Goal: Transaction & Acquisition: Book appointment/travel/reservation

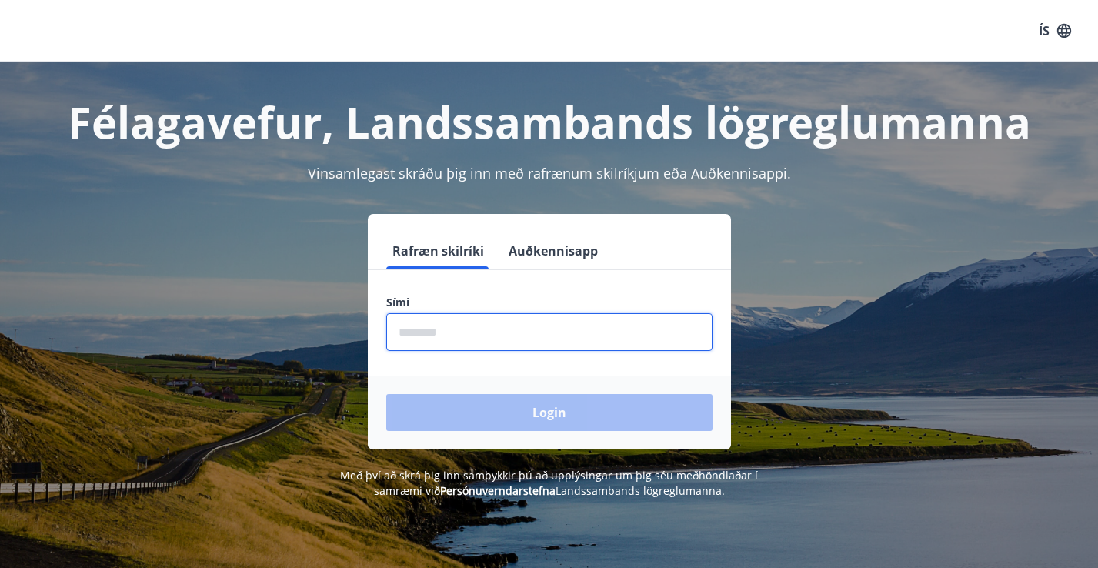
click at [442, 336] on input "phone" at bounding box center [549, 332] width 326 height 38
type input "********"
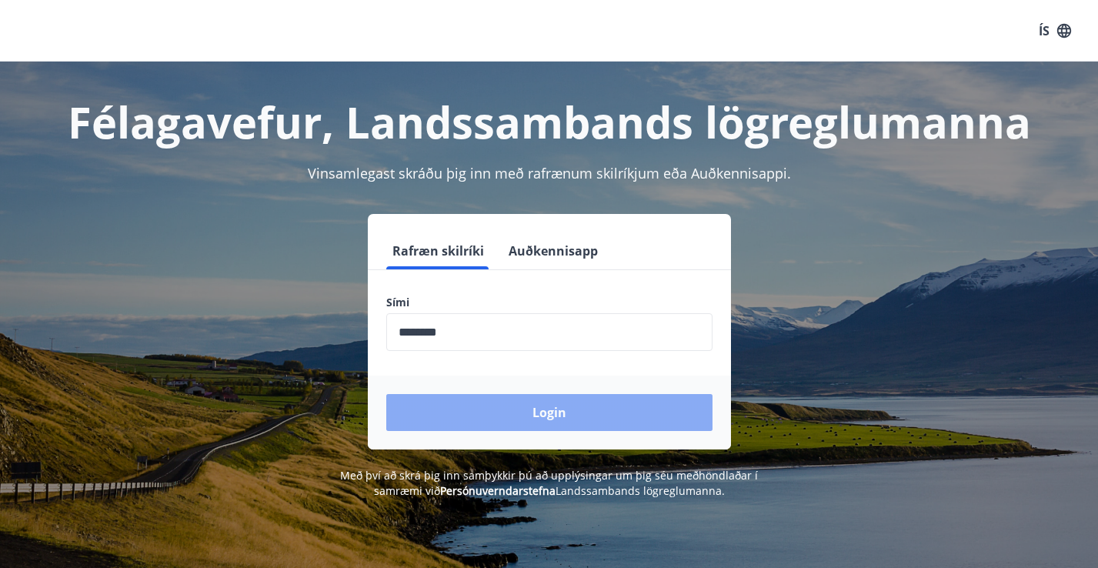
click at [531, 409] on button "Login" at bounding box center [549, 412] width 326 height 37
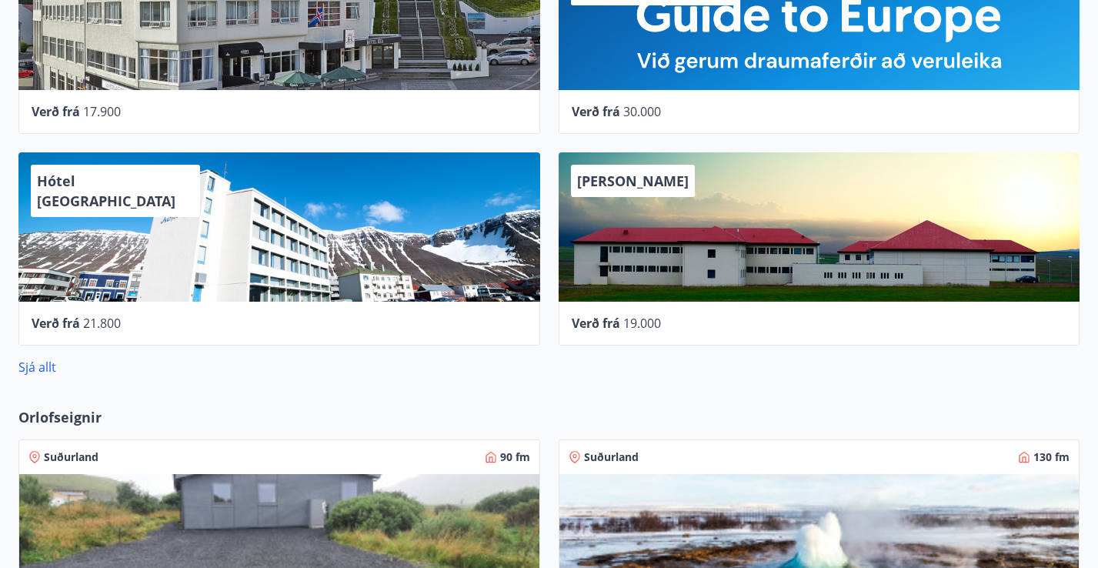
scroll to position [771, 0]
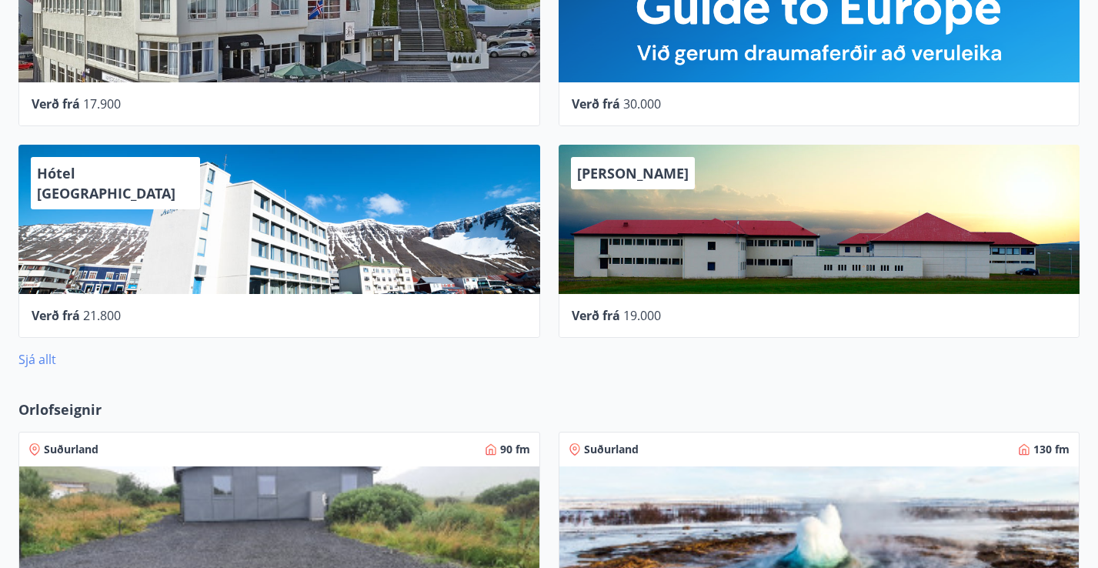
click at [31, 362] on link "Sjá allt" at bounding box center [37, 359] width 38 height 17
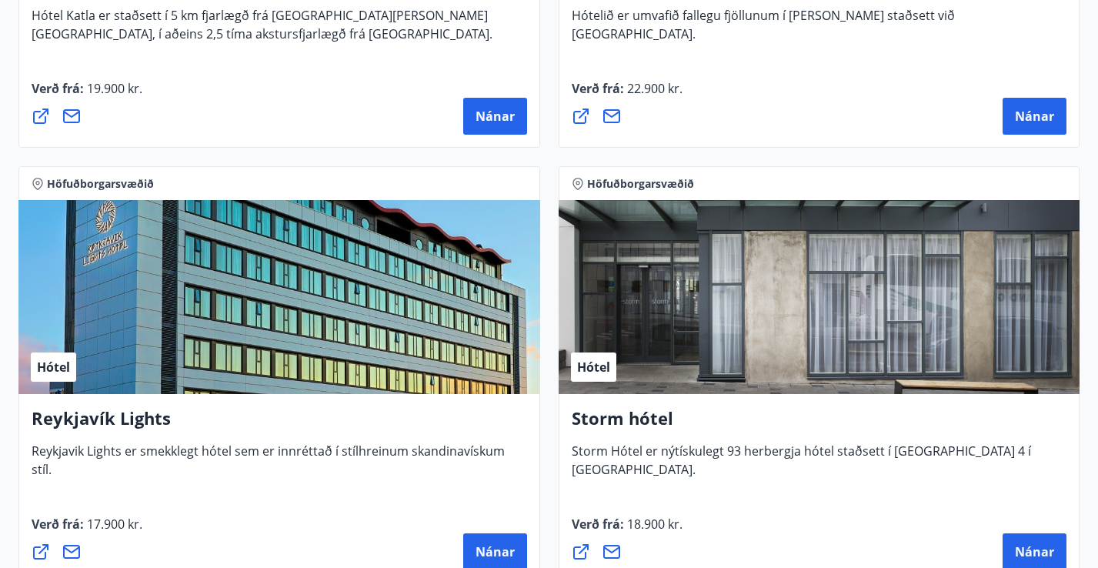
scroll to position [1883, 0]
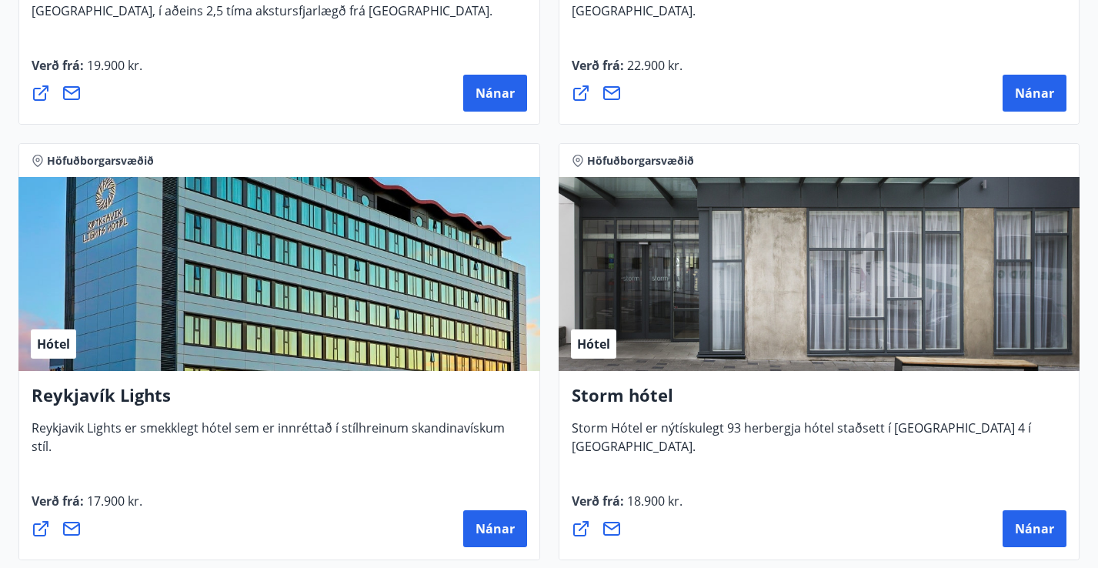
click at [638, 401] on h4 "Storm hótel" at bounding box center [819, 400] width 495 height 35
click at [622, 350] on div "Hótel" at bounding box center [820, 274] width 522 height 194
click at [736, 348] on div "Hótel" at bounding box center [820, 274] width 522 height 194
click at [1038, 540] on button "Nánar" at bounding box center [1035, 528] width 64 height 37
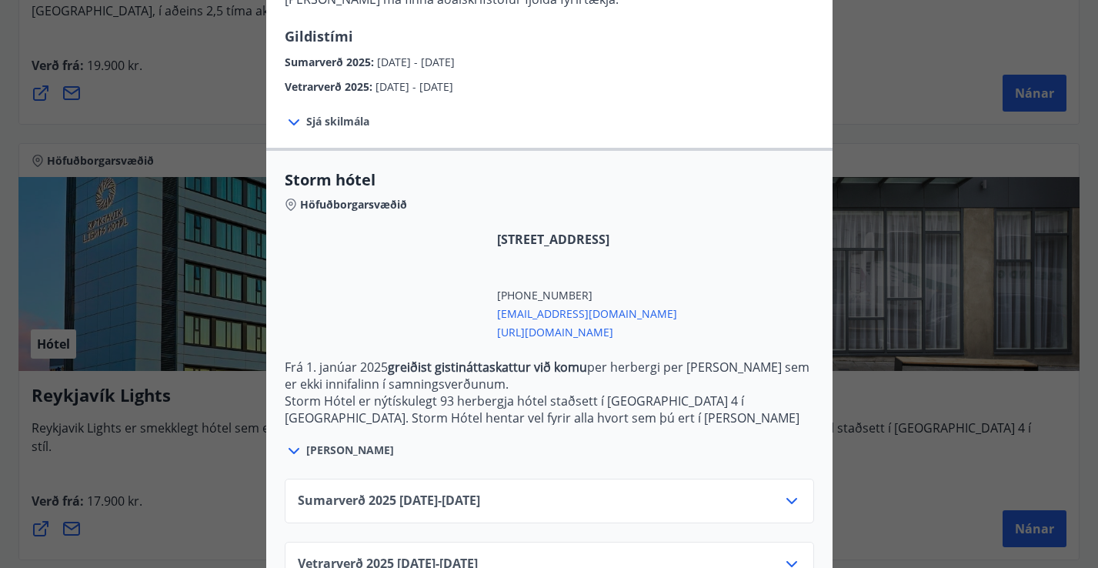
scroll to position [248, 0]
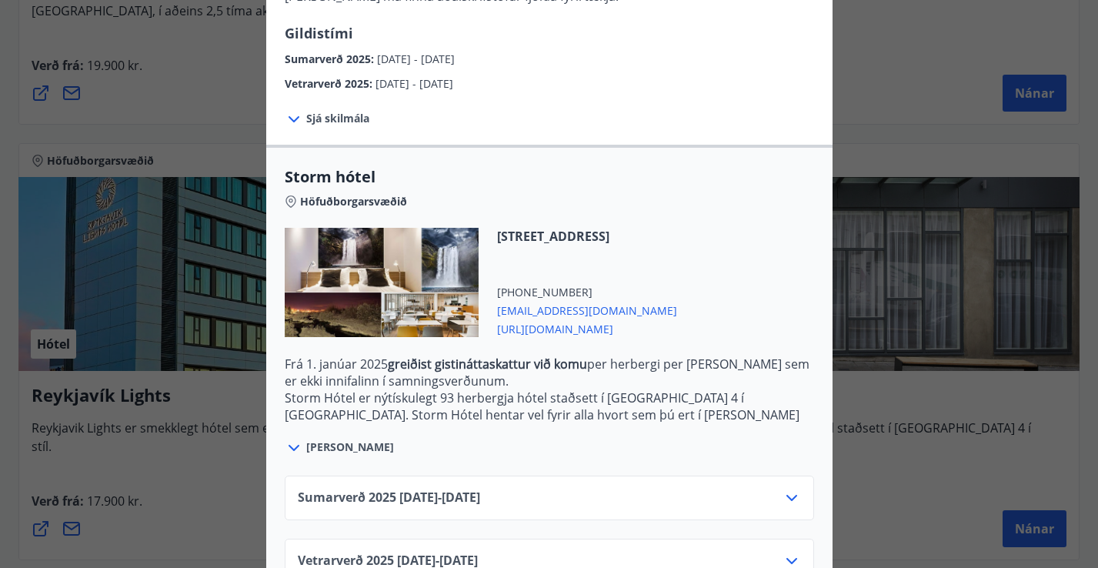
click at [580, 490] on div "Sumarverð [PHONE_NUMBER][DATE] - [DATE]" at bounding box center [549, 504] width 503 height 31
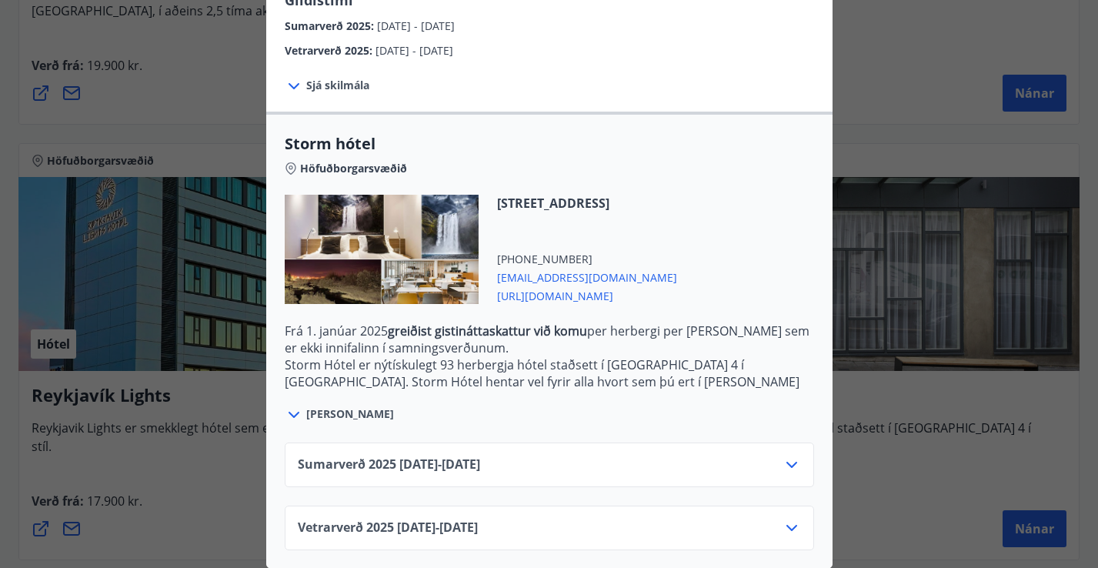
click at [791, 466] on icon at bounding box center [791, 465] width 11 height 6
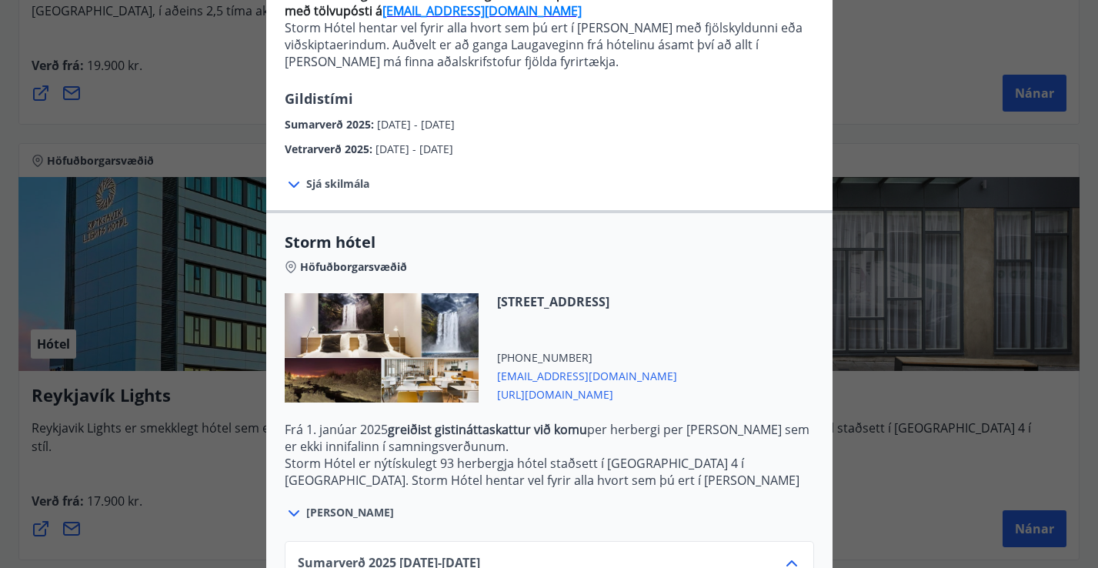
scroll to position [0, 0]
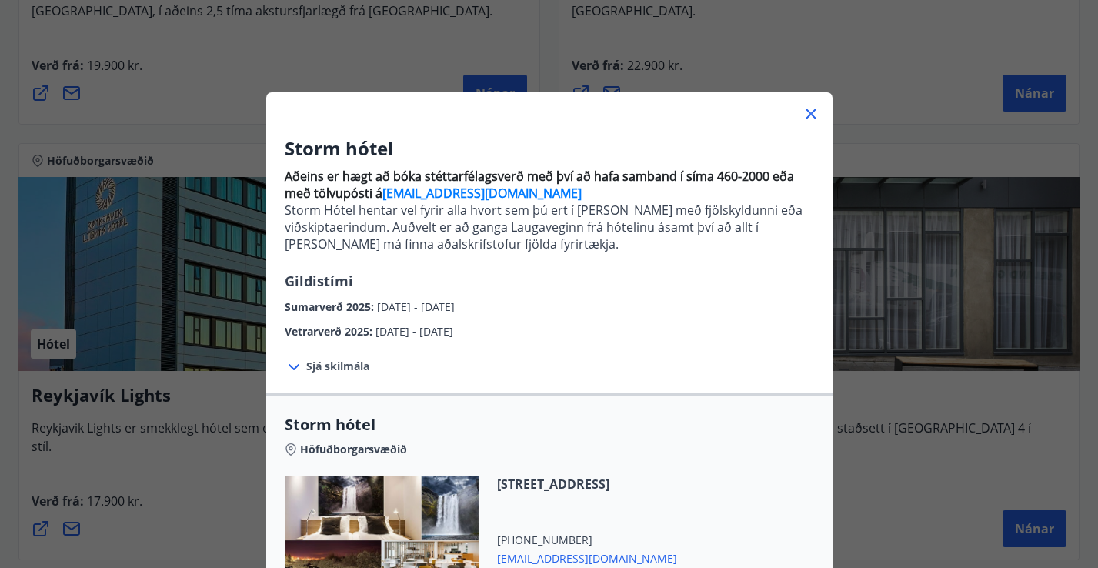
click at [810, 118] on icon at bounding box center [811, 114] width 18 height 18
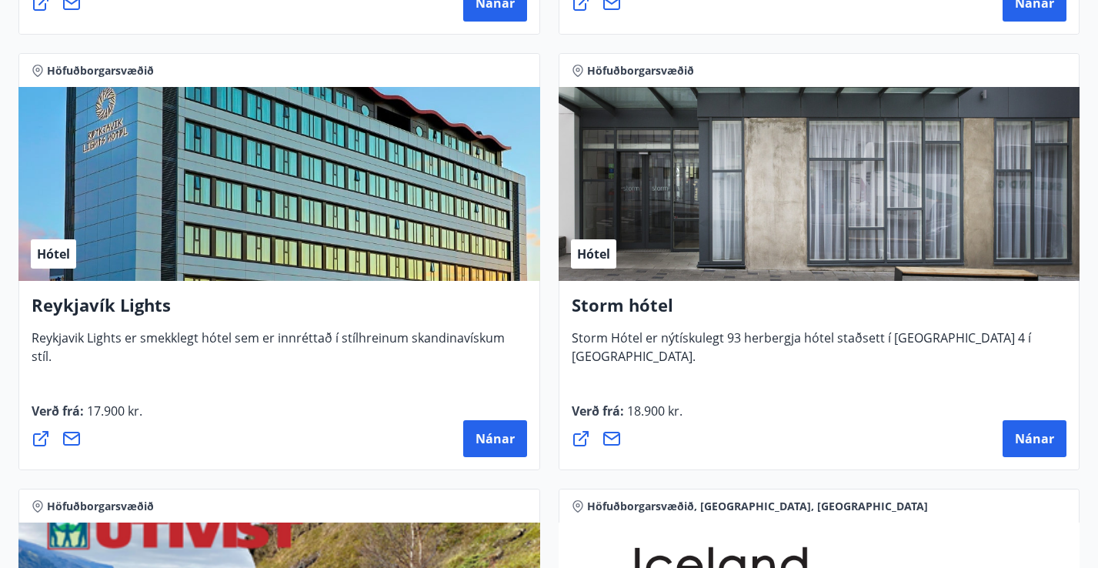
scroll to position [1976, 0]
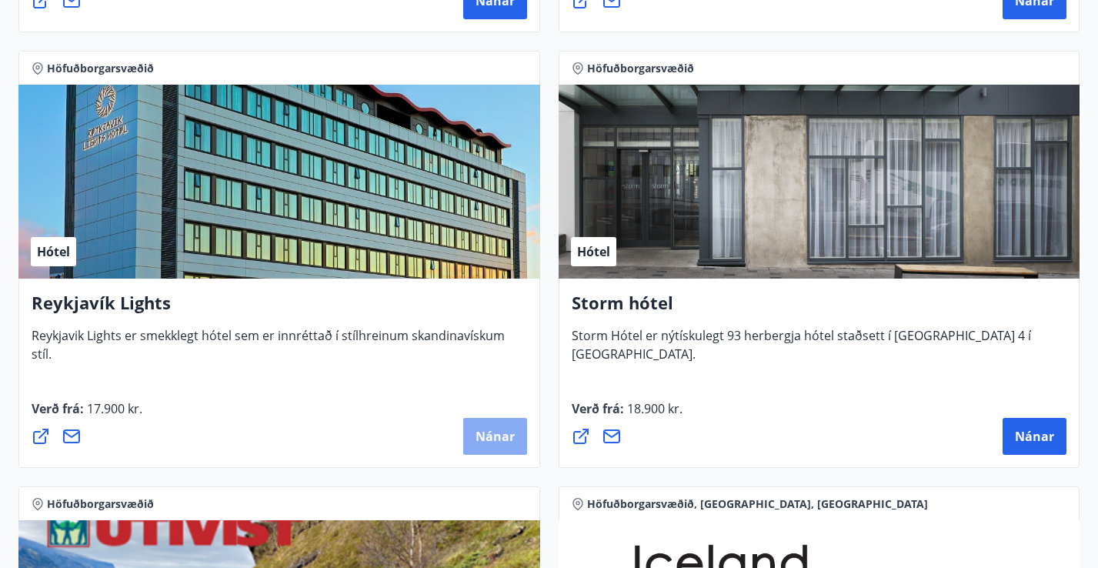
click at [483, 430] on span "Nánar" at bounding box center [494, 436] width 39 height 17
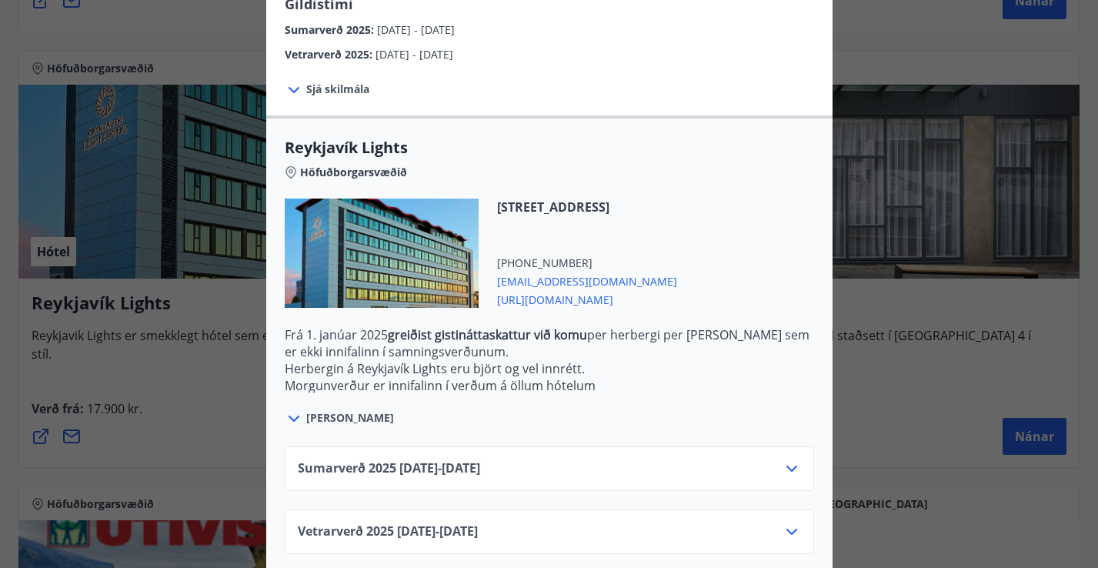
scroll to position [390, 0]
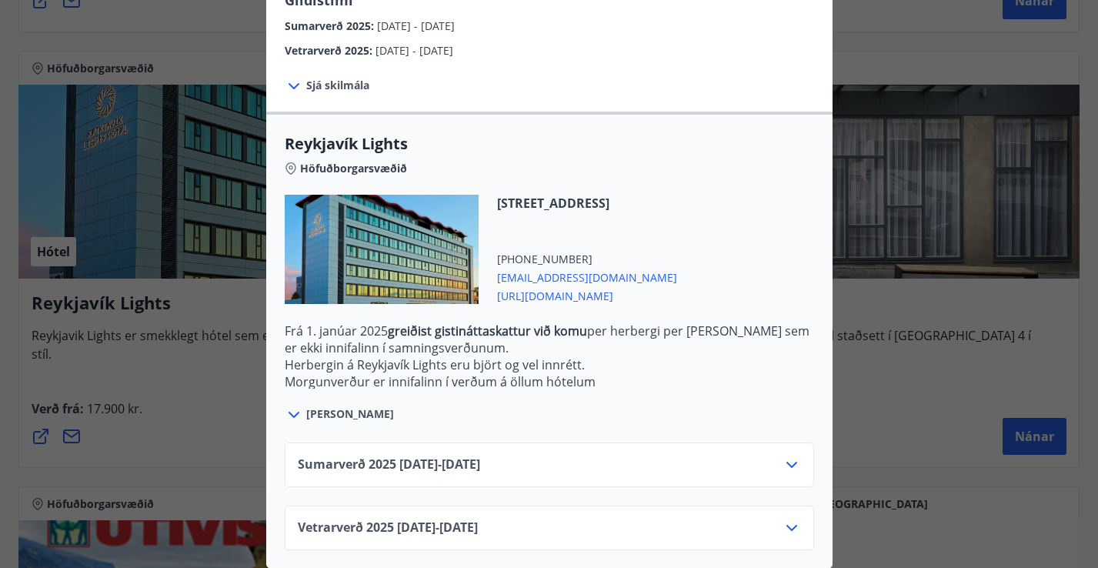
click at [562, 475] on div "Sumarverð [PHONE_NUMBER][DATE] - [DATE]" at bounding box center [549, 470] width 503 height 31
click at [785, 464] on icon at bounding box center [791, 464] width 18 height 18
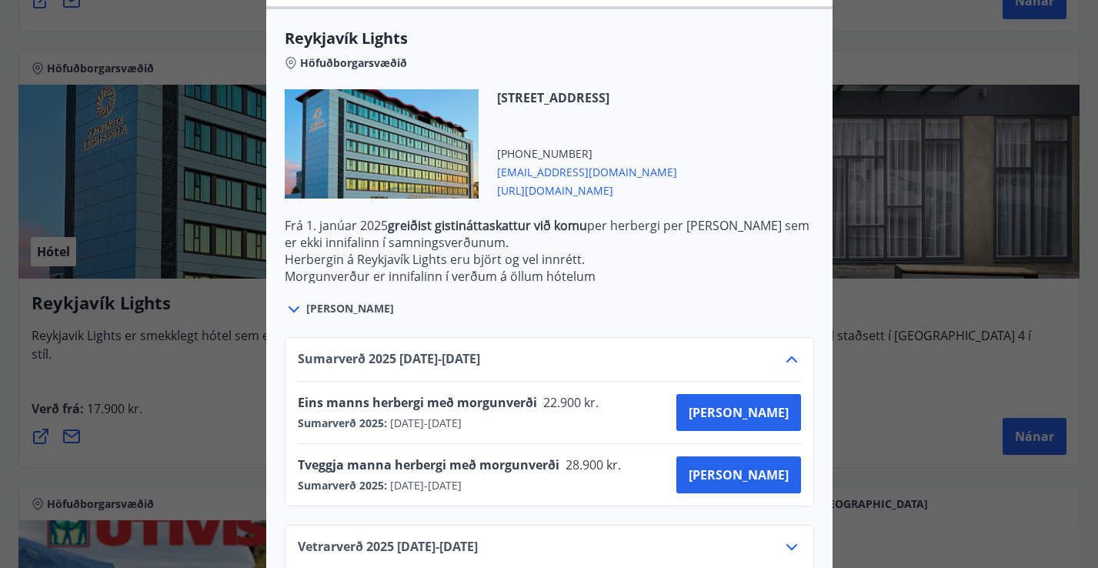
scroll to position [515, 0]
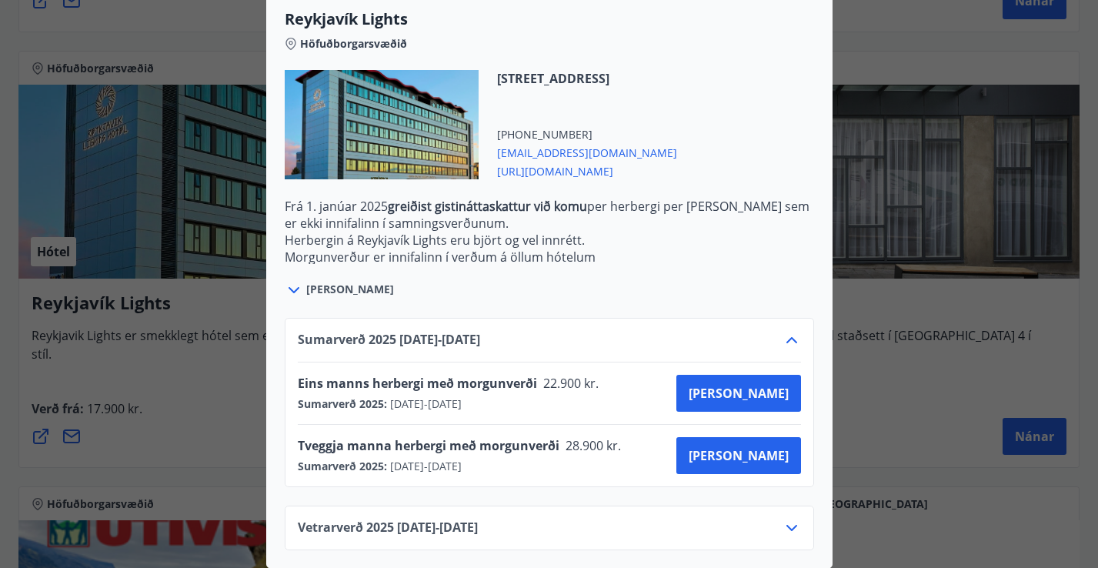
click at [250, 58] on div "Reykjavík Lights Fyrir bókarnir og frekari upplýsingar vinsamlega senduð póst á…" at bounding box center [549, 284] width 1098 height 568
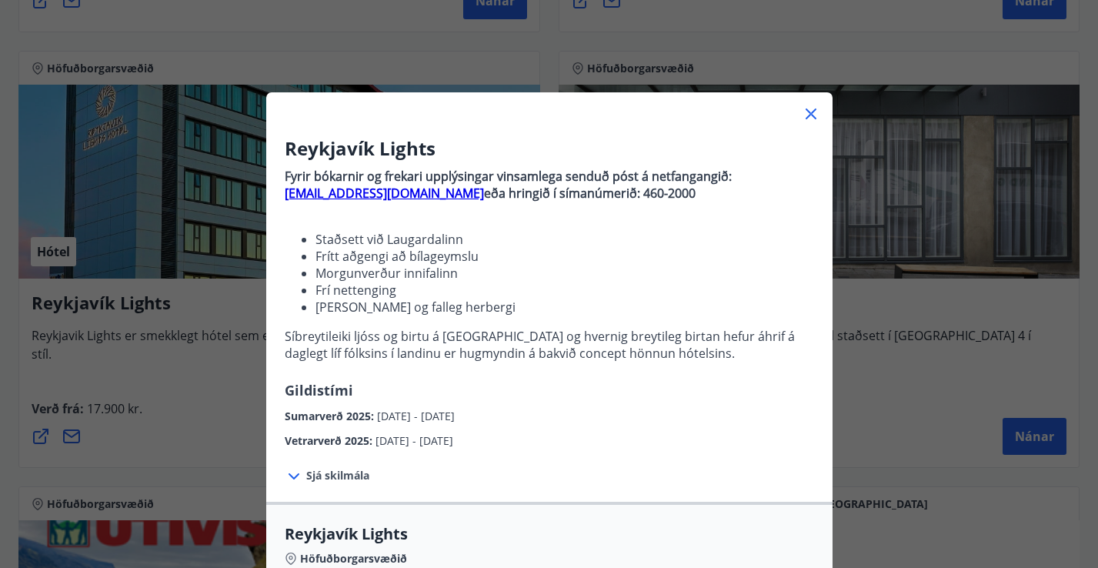
click at [809, 122] on icon at bounding box center [811, 114] width 18 height 18
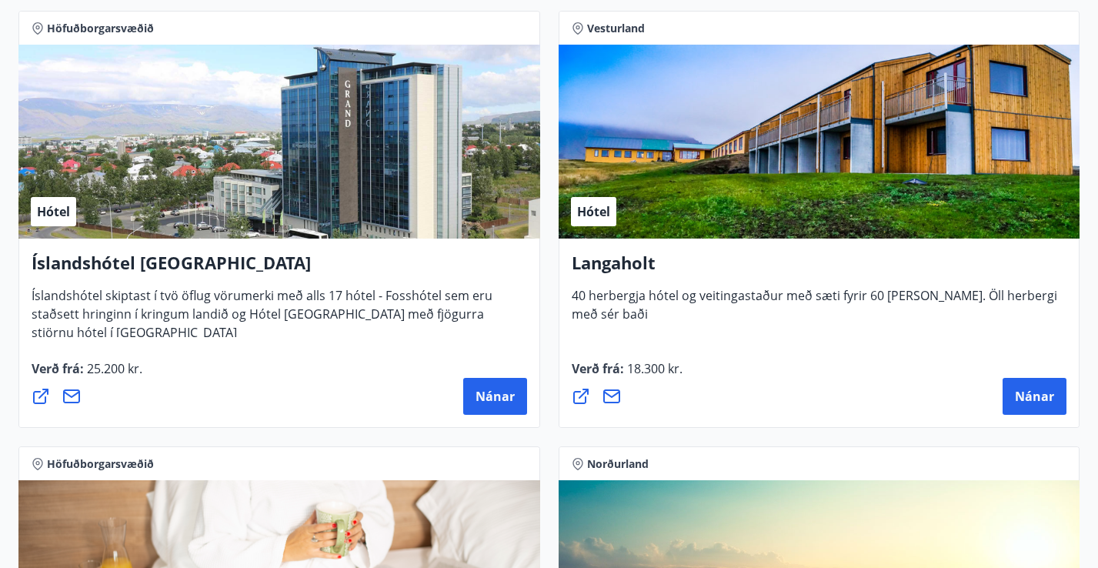
scroll to position [4636, 0]
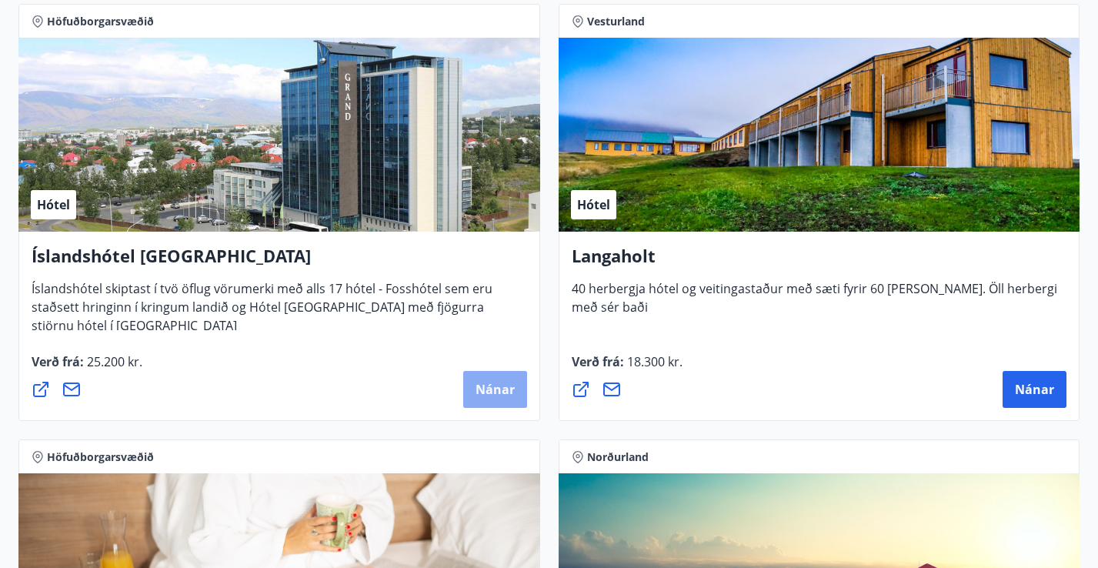
click at [504, 385] on span "Nánar" at bounding box center [494, 389] width 39 height 17
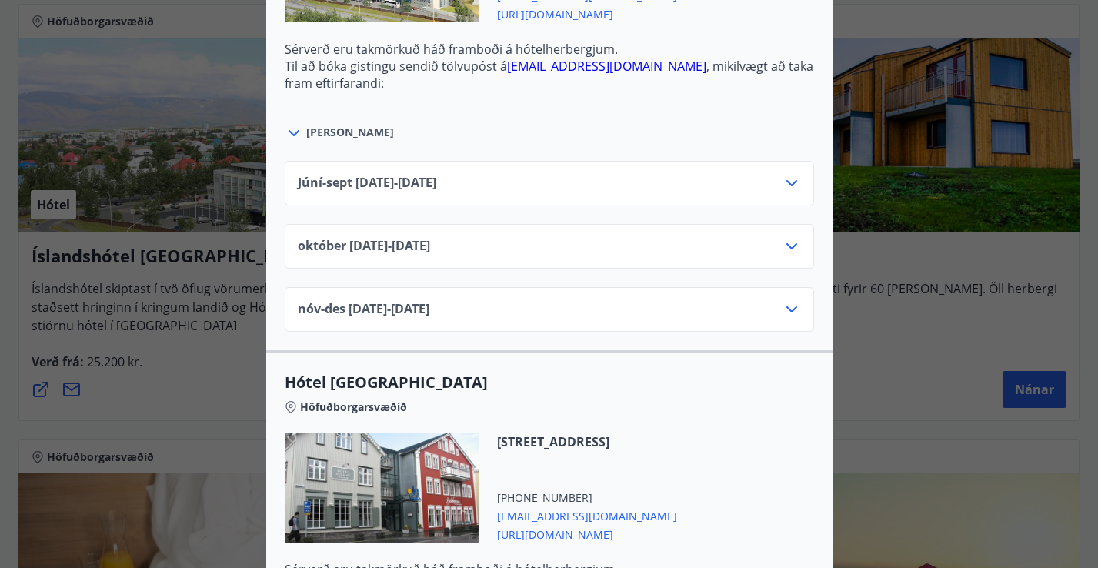
scroll to position [738, 0]
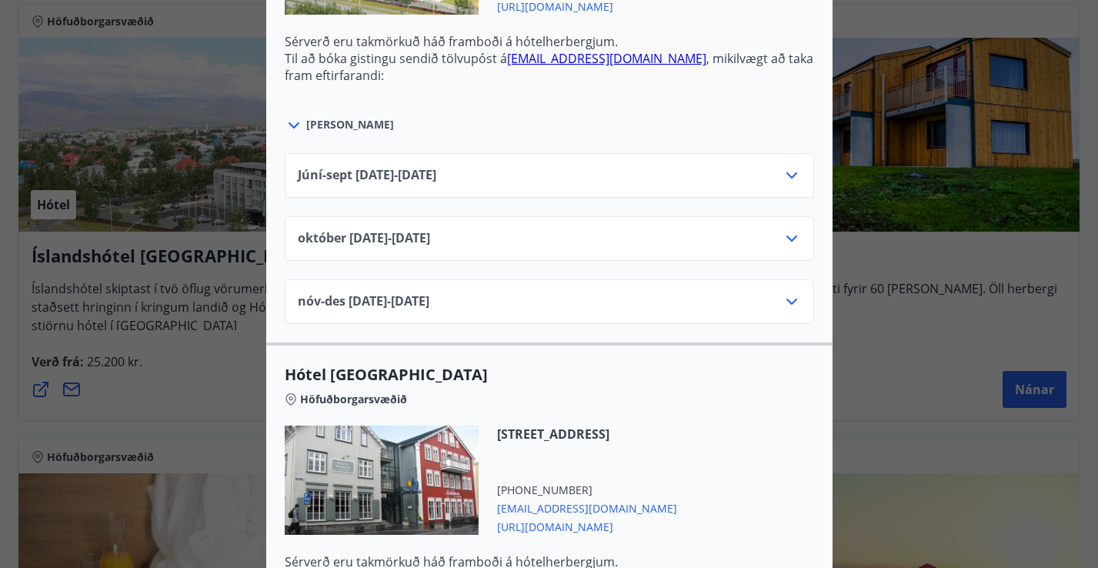
click at [503, 166] on div "Júní-[DATE]06.25 - [DATE]" at bounding box center [549, 181] width 503 height 31
click at [784, 166] on icon at bounding box center [791, 175] width 18 height 18
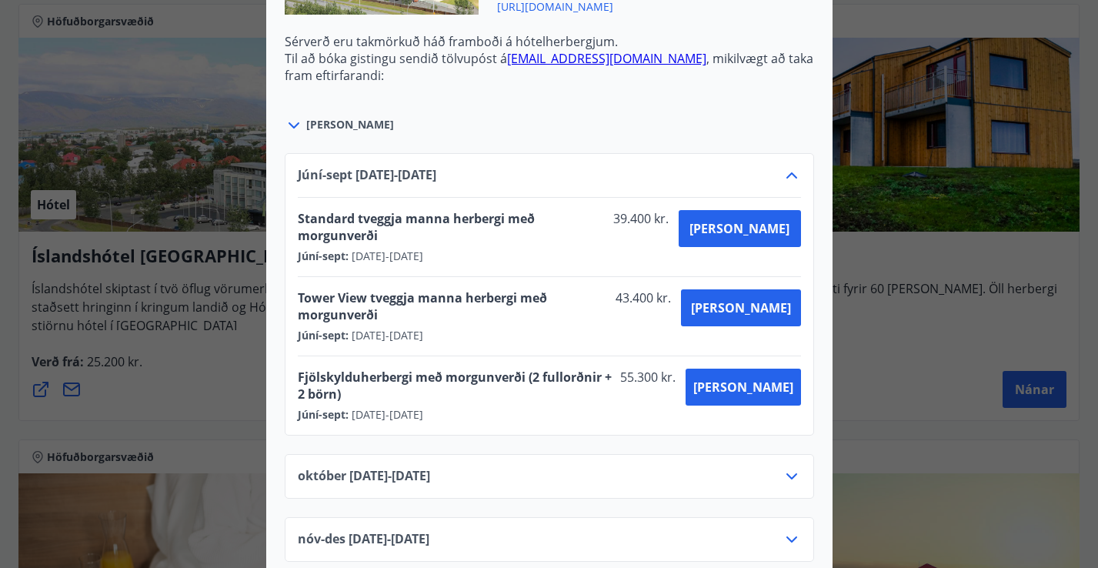
click at [924, 163] on div "Íslandshótel Reykjavík Ekki er hægt að nýta Ferðaávísun fyrir bókanir sem eru g…" at bounding box center [549, 284] width 1098 height 568
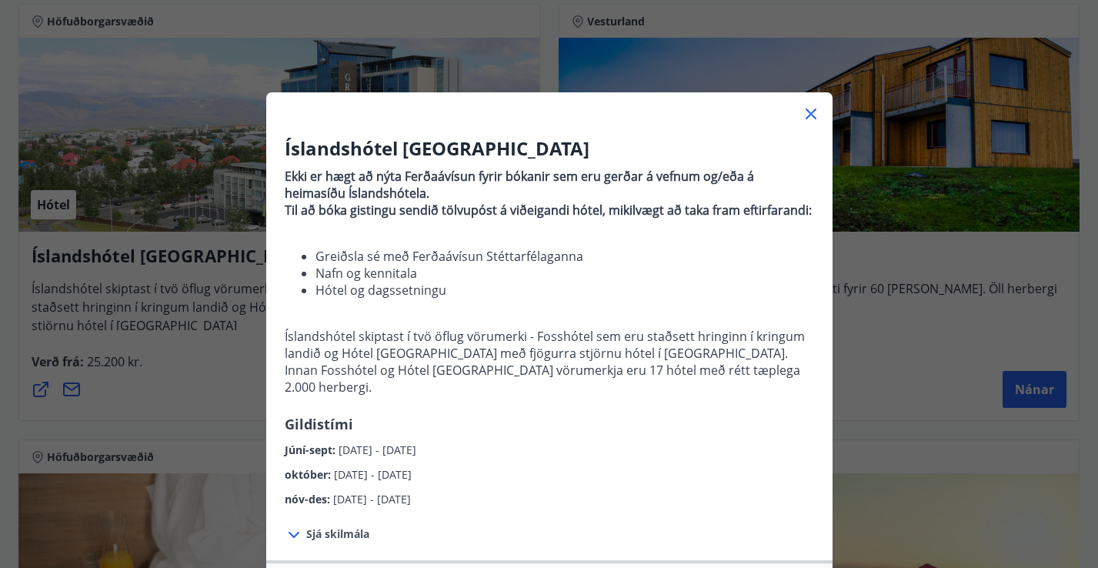
click at [814, 114] on icon at bounding box center [811, 114] width 18 height 18
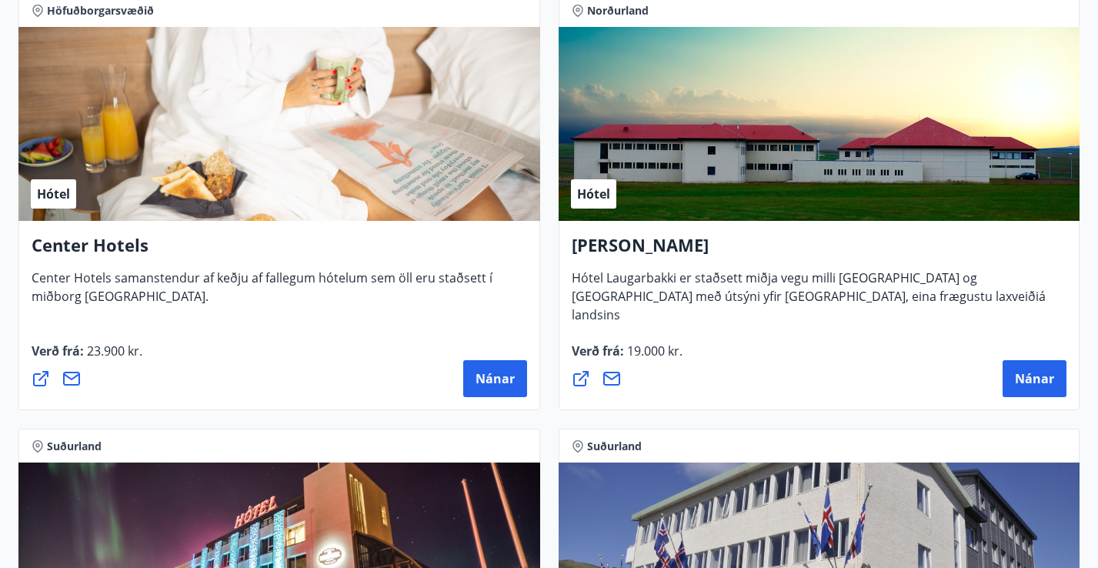
scroll to position [5079, 0]
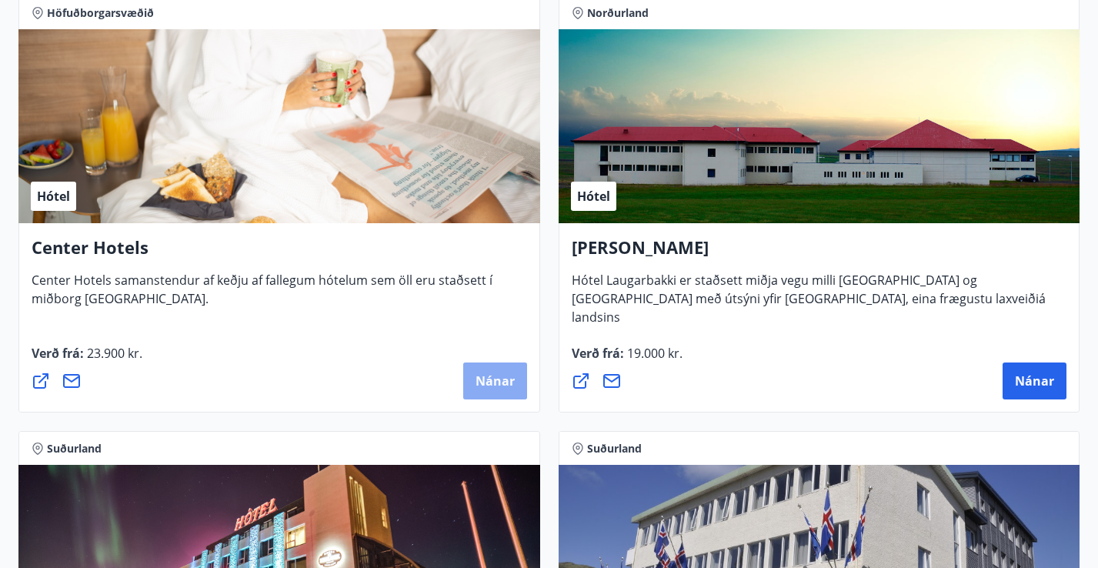
click at [490, 381] on span "Nánar" at bounding box center [494, 380] width 39 height 17
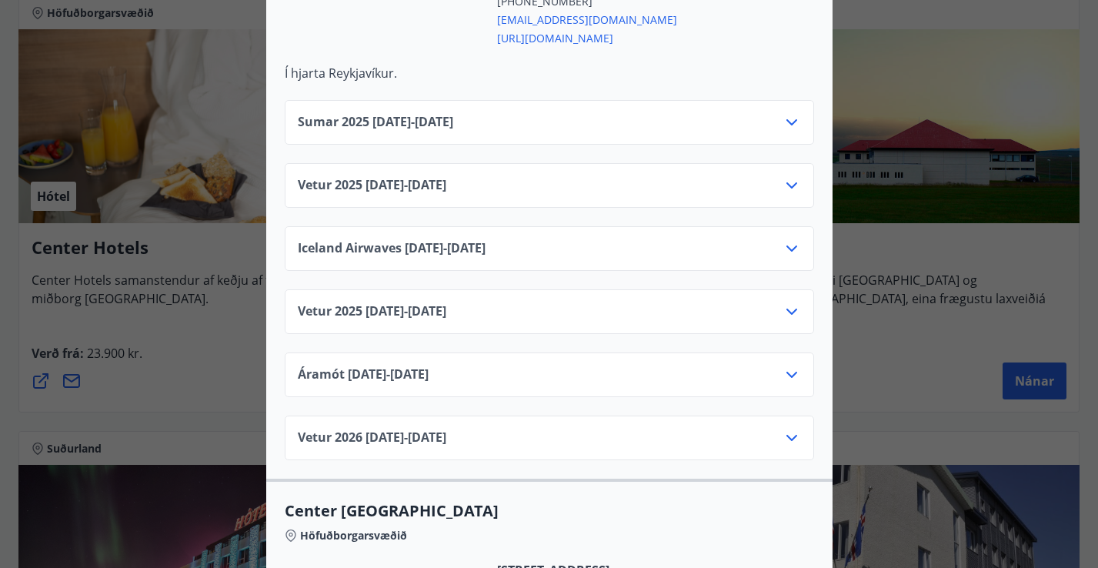
scroll to position [713, 0]
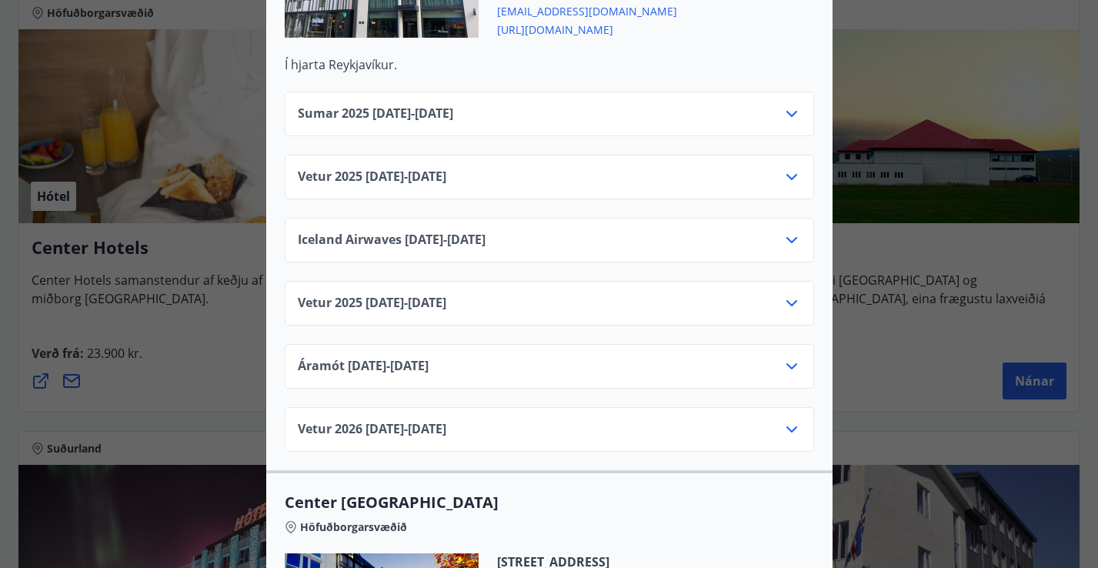
click at [790, 105] on icon at bounding box center [791, 114] width 18 height 18
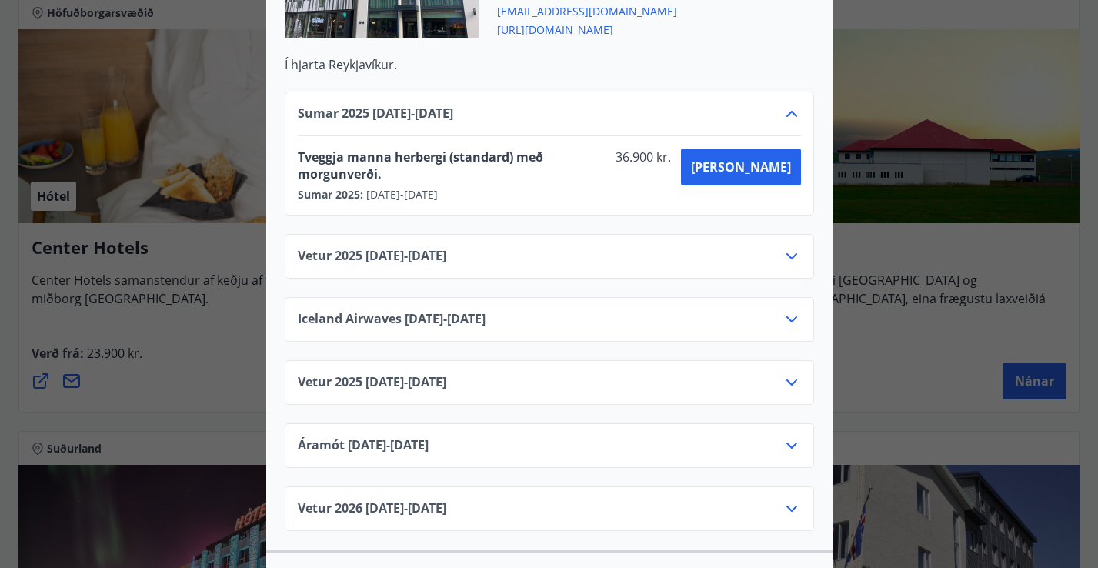
scroll to position [0, 0]
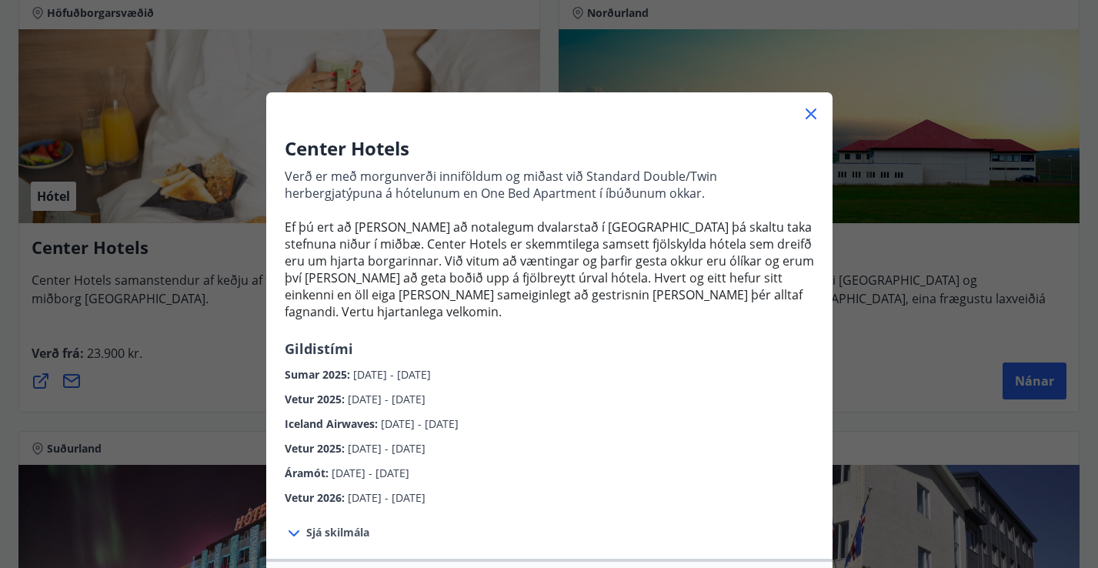
click at [916, 108] on div "Center Hotels Verð er með morgunverði inniföldum og miðast við Standard Double/…" at bounding box center [549, 284] width 1098 height 568
click at [810, 116] on icon at bounding box center [811, 114] width 18 height 18
